Goal: Ask a question

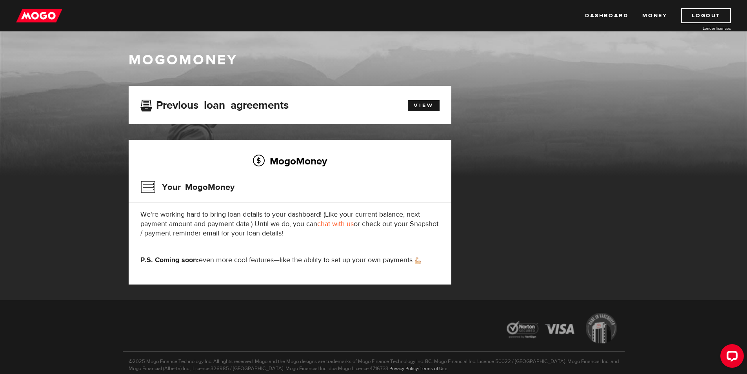
click at [329, 219] on p "We're working hard to bring loan details to your dashboard! (Like your current …" at bounding box center [289, 224] width 299 height 28
click at [329, 222] on link "chat with us" at bounding box center [335, 223] width 36 height 9
drag, startPoint x: 591, startPoint y: 196, endPoint x: 587, endPoint y: 262, distance: 66.4
click at [587, 262] on div "MogoMoney Your MogoMoney application Expired Your MogoMoney credit decision has…" at bounding box center [374, 193] width 502 height 214
drag, startPoint x: 385, startPoint y: 113, endPoint x: 379, endPoint y: 109, distance: 7.0
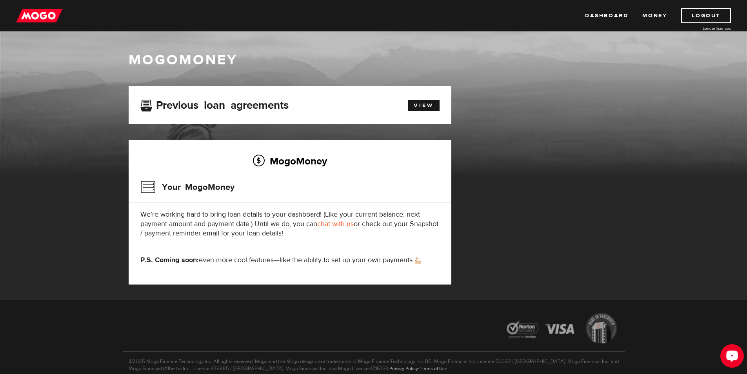
click at [734, 350] on div "Open LiveChat chat widget" at bounding box center [731, 355] width 13 height 13
